Goal: Information Seeking & Learning: Check status

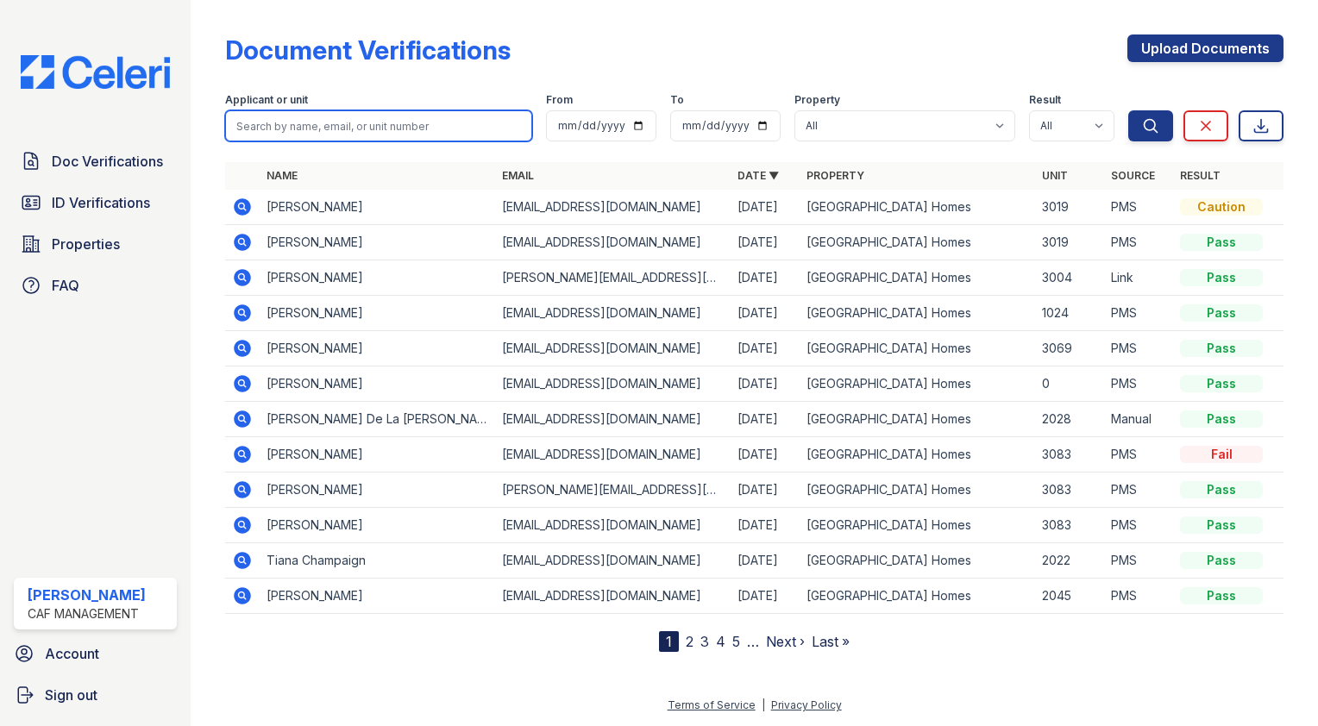
click at [372, 126] on input "search" at bounding box center [378, 125] width 307 height 31
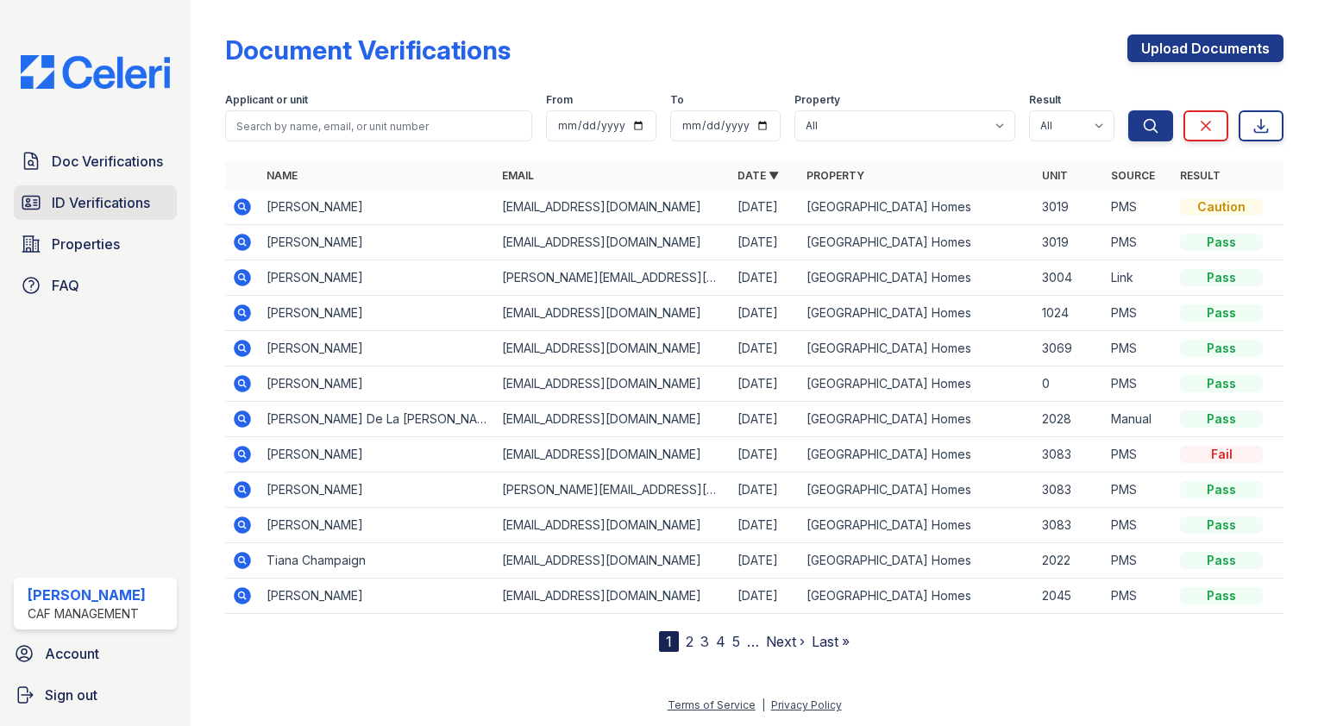
click at [134, 189] on link "ID Verifications" at bounding box center [95, 202] width 163 height 35
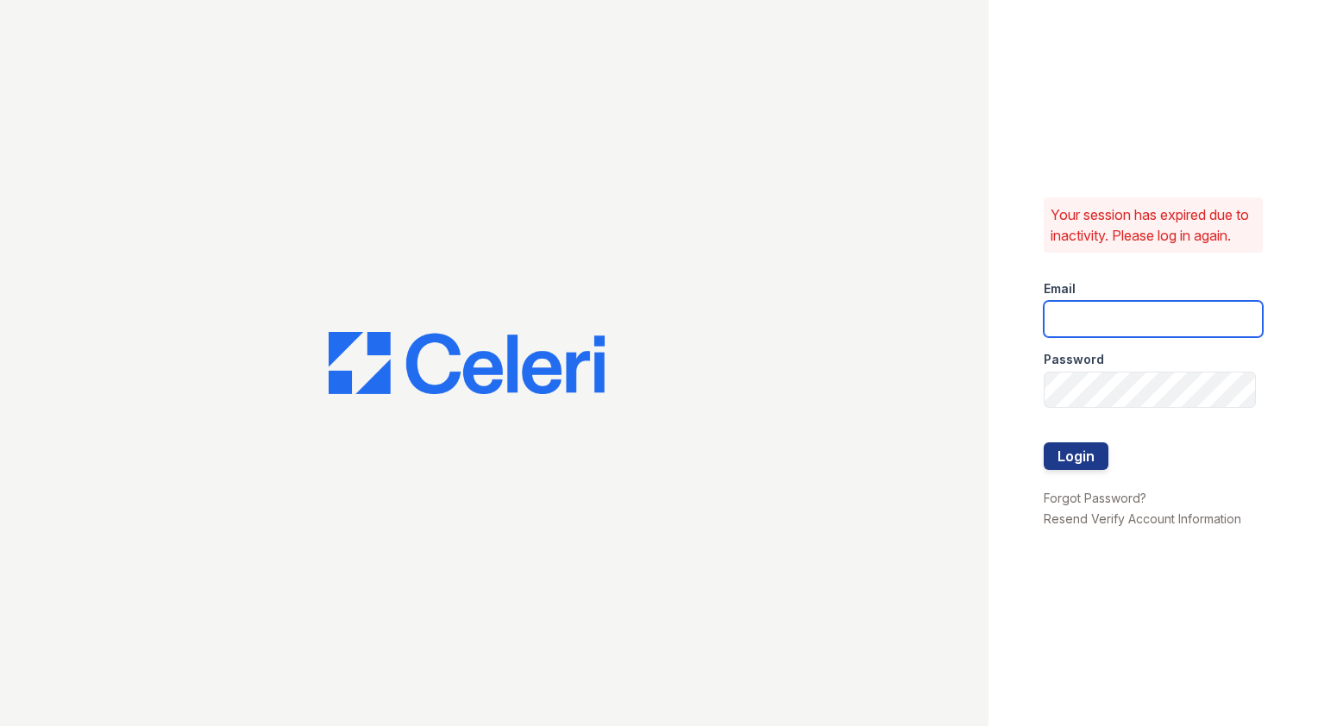
type input "capitalhills2@cafmanagement.com"
click at [1073, 470] on button "Login" at bounding box center [1076, 457] width 65 height 28
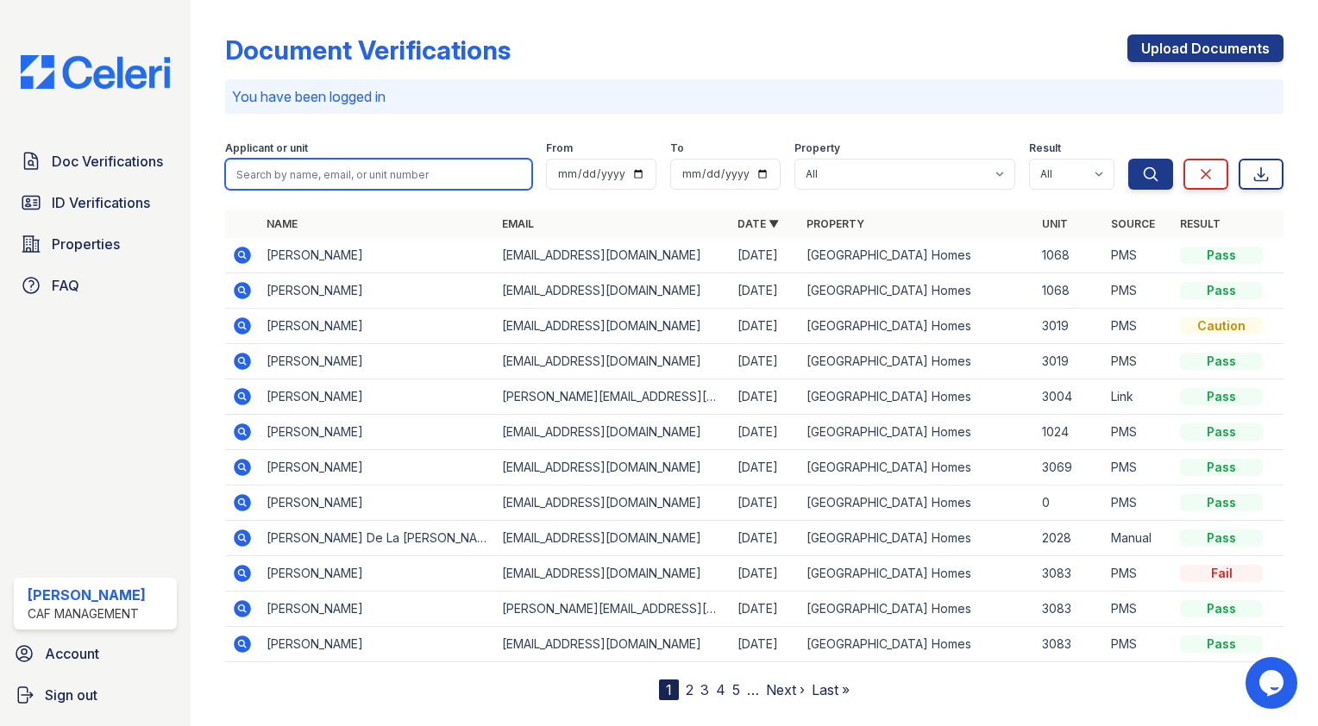
click at [299, 179] on input "search" at bounding box center [378, 174] width 307 height 31
type input "sofi"
click at [1128, 159] on button "Search" at bounding box center [1150, 174] width 45 height 31
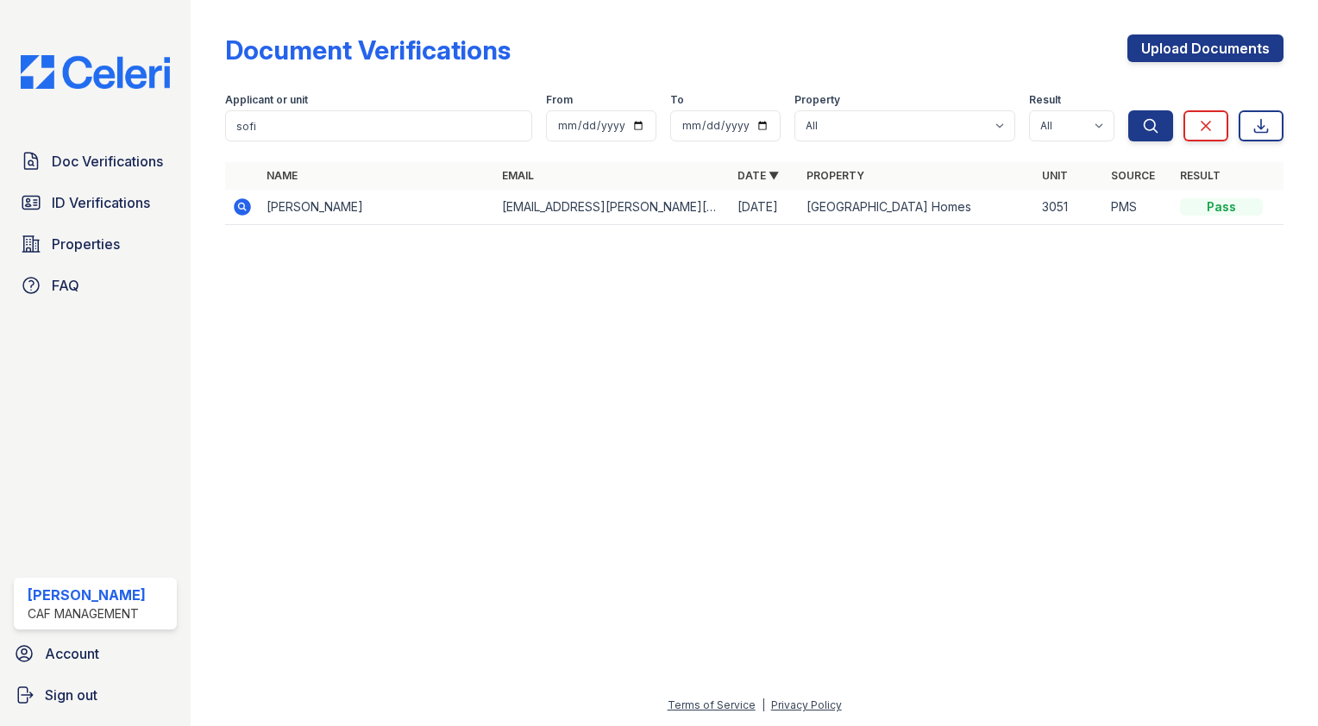
click at [237, 206] on icon at bounding box center [242, 206] width 17 height 17
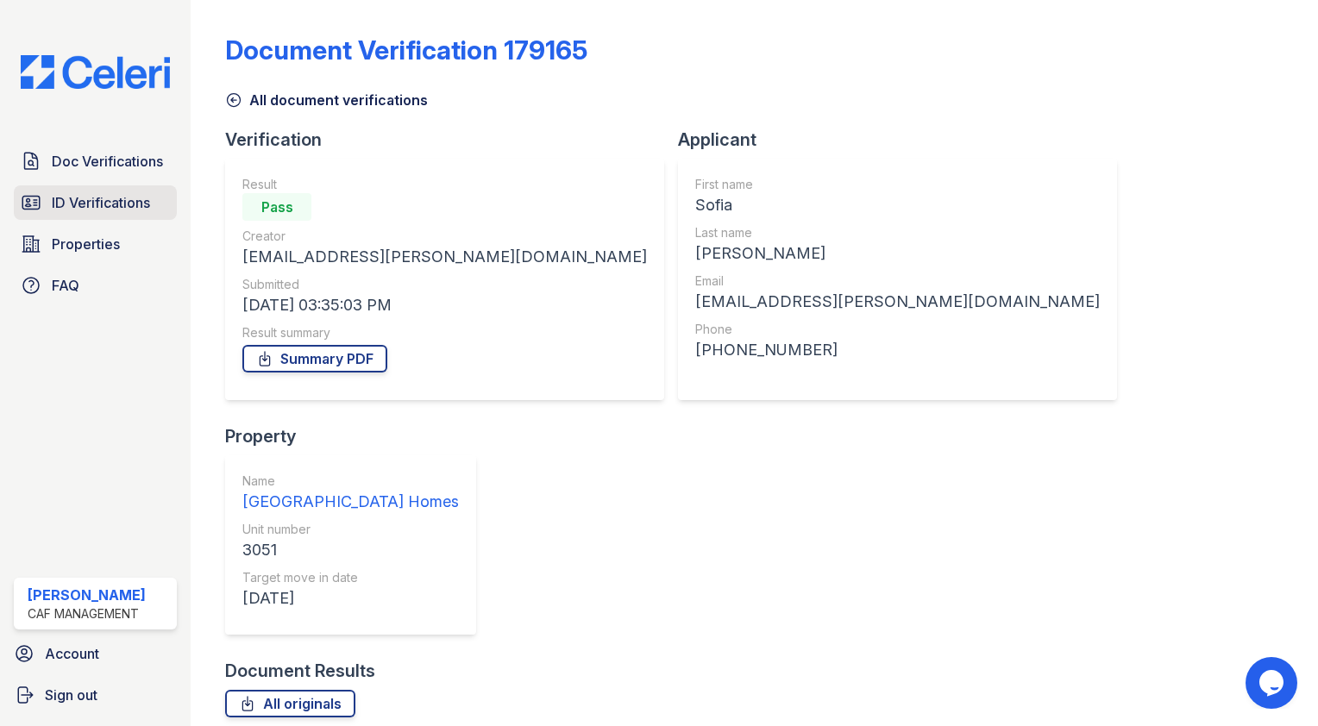
click at [100, 192] on span "ID Verifications" at bounding box center [101, 202] width 98 height 21
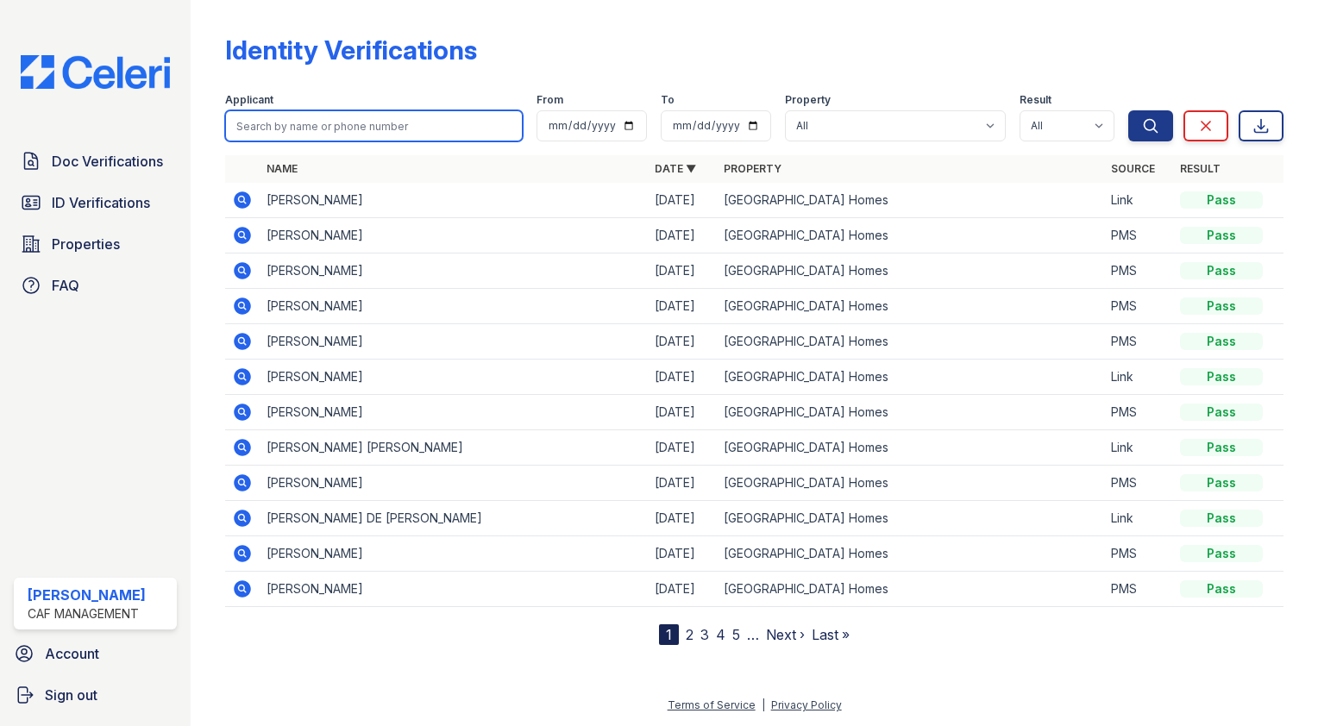
click at [358, 129] on input "search" at bounding box center [374, 125] width 298 height 31
type input "[PERSON_NAME]"
click at [1128, 110] on button "Search" at bounding box center [1150, 125] width 45 height 31
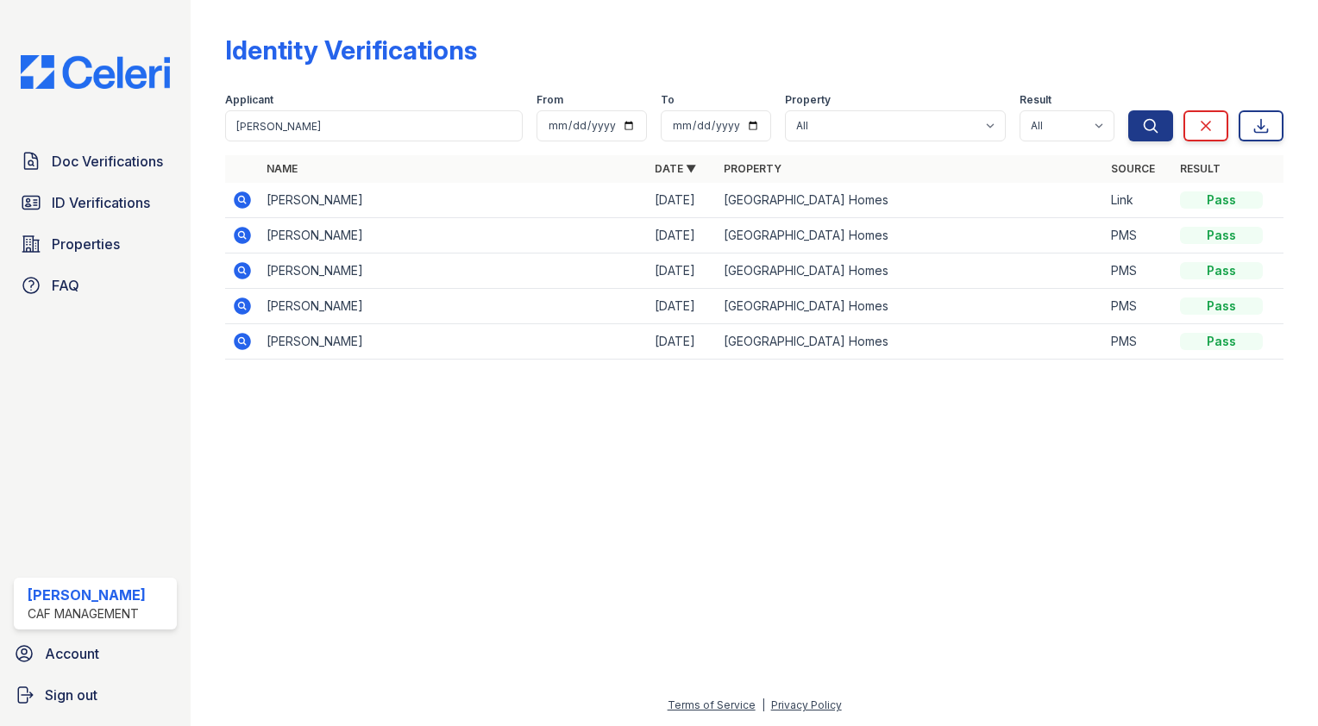
click at [242, 236] on icon at bounding box center [242, 235] width 21 height 21
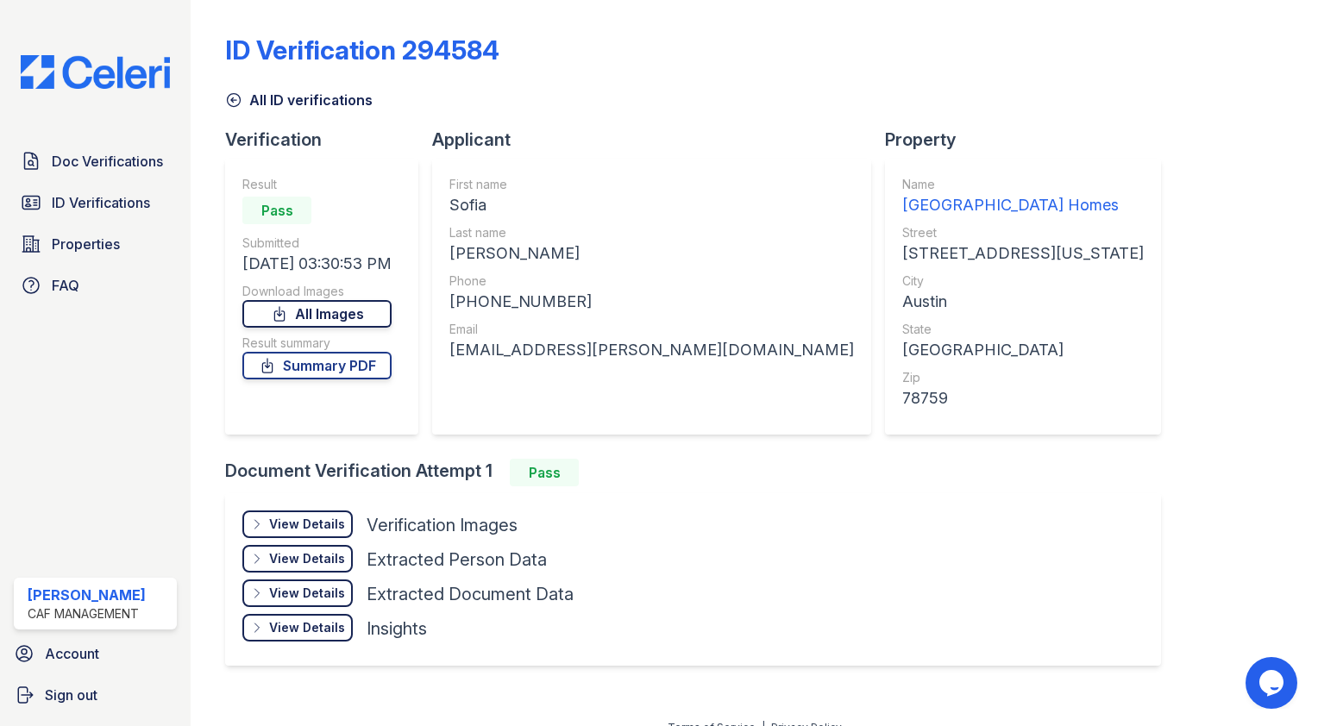
scroll to position [19, 0]
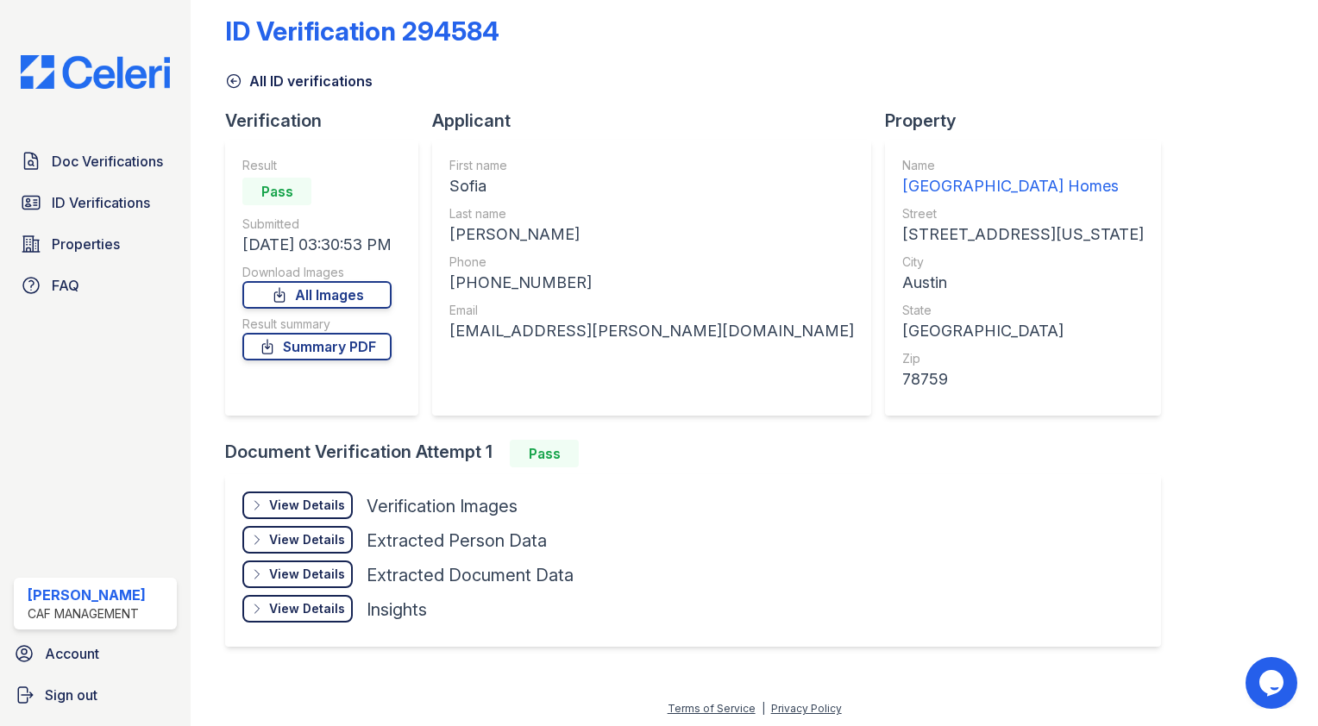
click at [323, 499] on div "View Details" at bounding box center [307, 505] width 76 height 17
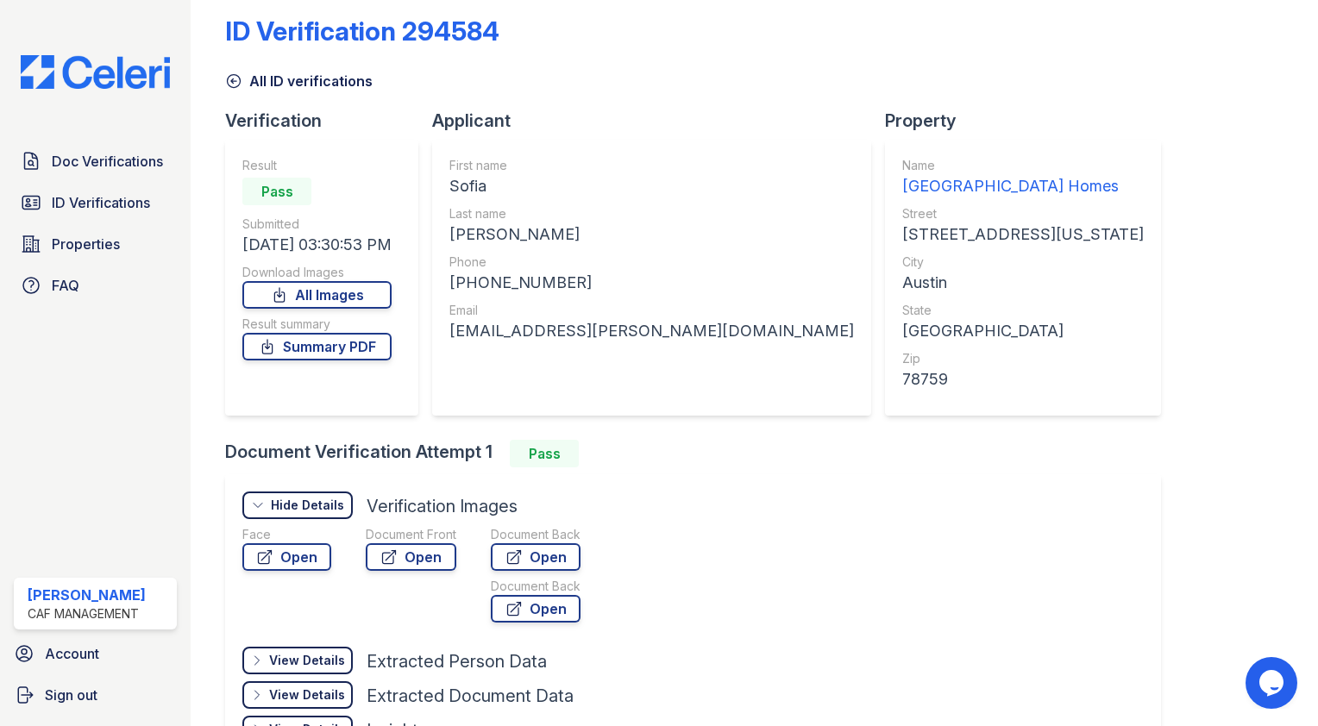
scroll to position [140, 0]
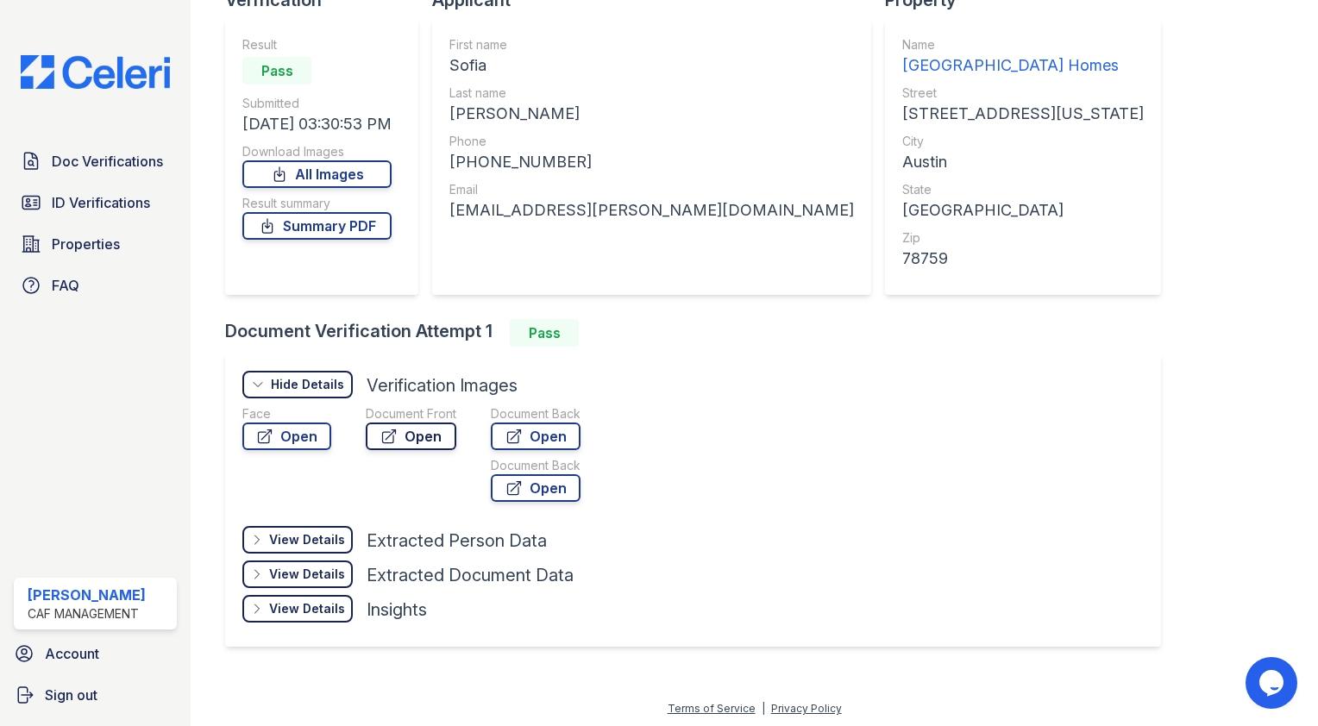
click at [424, 441] on link "Open" at bounding box center [411, 437] width 91 height 28
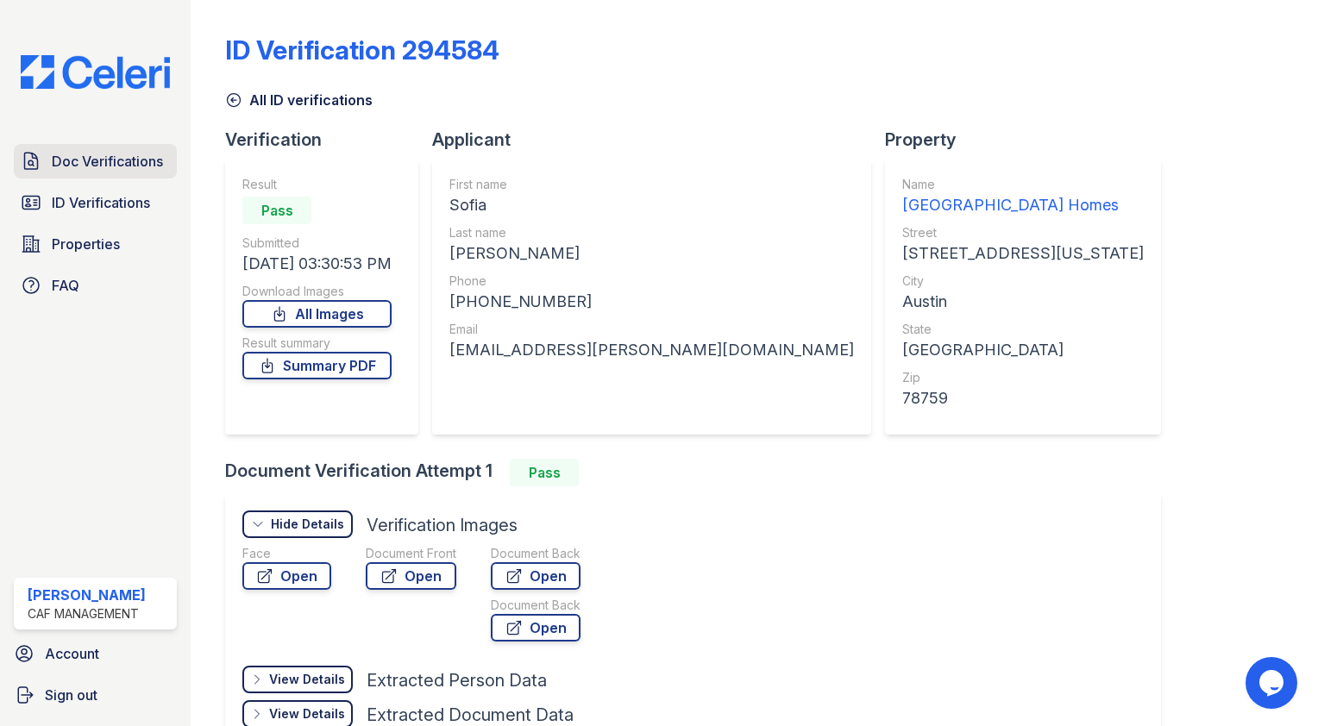
click at [74, 155] on span "Doc Verifications" at bounding box center [107, 161] width 111 height 21
